Goal: Check status: Check status

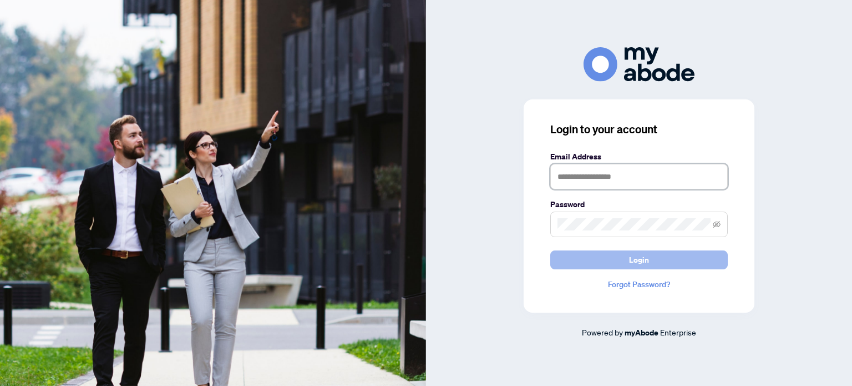
type input "**********"
click at [666, 255] on button "Login" at bounding box center [639, 259] width 178 height 19
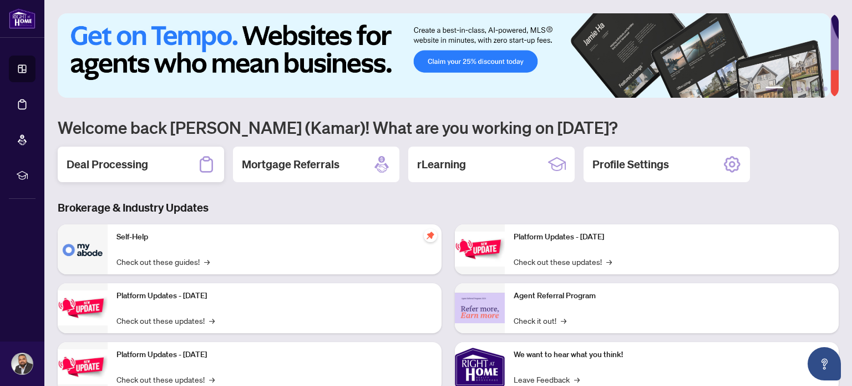
click at [120, 169] on h2 "Deal Processing" at bounding box center [108, 164] width 82 height 16
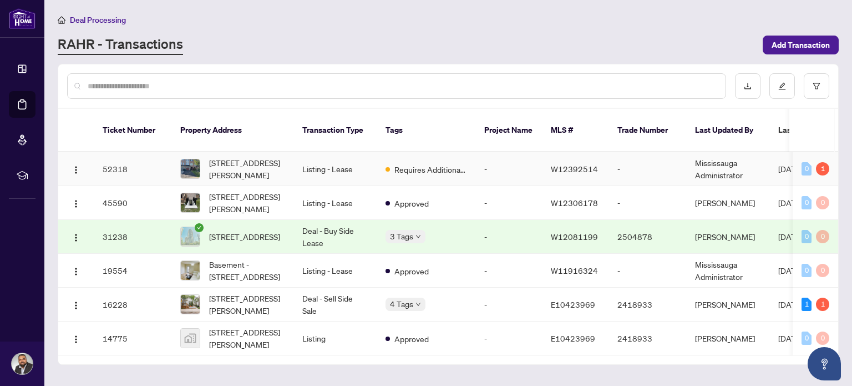
click at [431, 161] on td "Requires Additional Docs" at bounding box center [426, 169] width 99 height 34
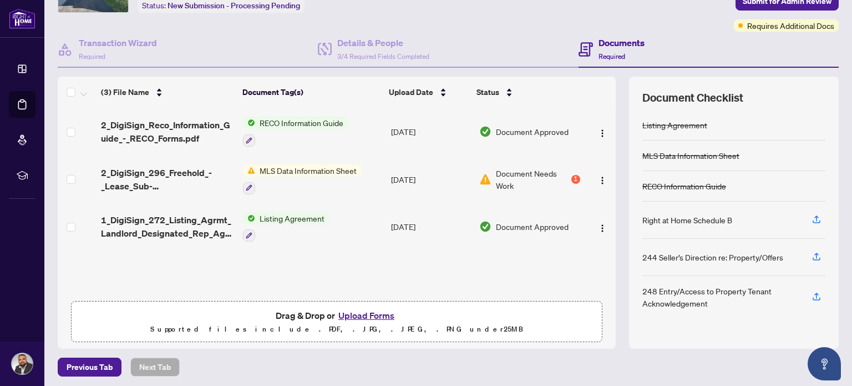
scroll to position [78, 0]
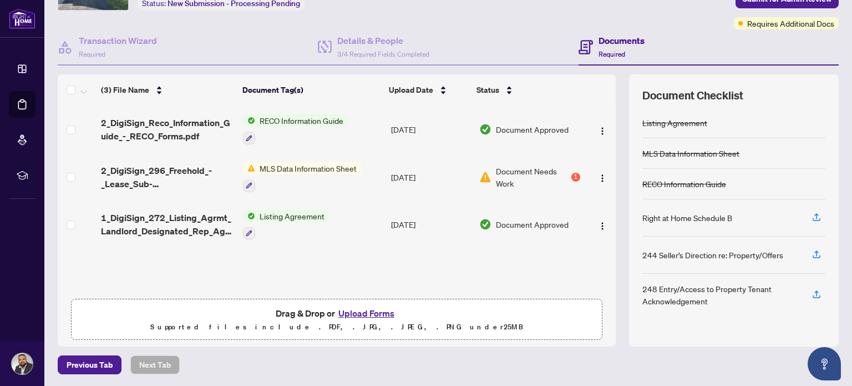
click at [569, 173] on td "Document Needs Work 1" at bounding box center [530, 177] width 110 height 48
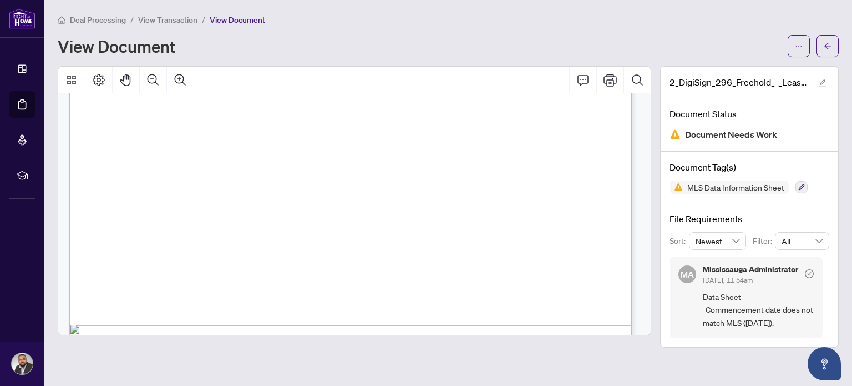
scroll to position [444, 0]
